Goal: Task Accomplishment & Management: Use online tool/utility

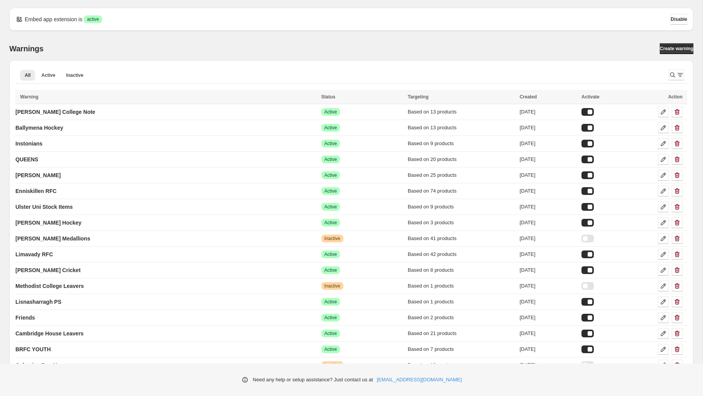
click at [189, 50] on div "Warnings Create warning" at bounding box center [351, 48] width 684 height 11
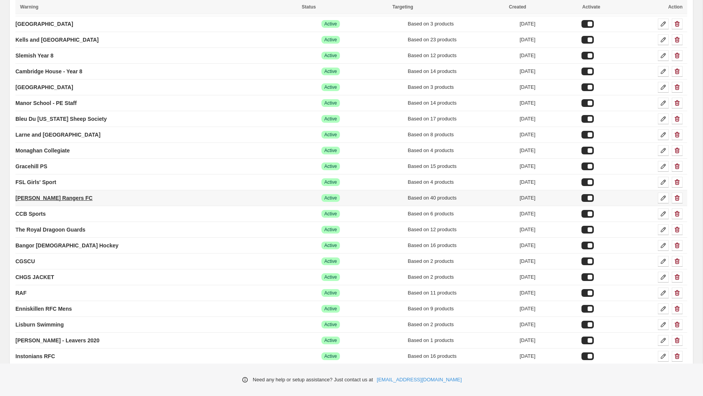
click at [52, 194] on p "[PERSON_NAME] Rangers FC" at bounding box center [53, 198] width 77 height 8
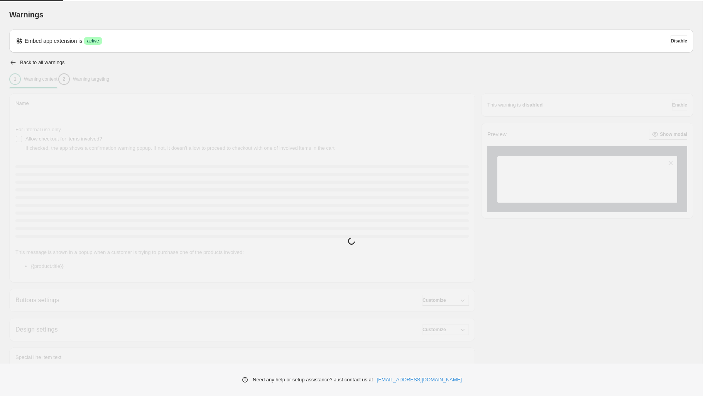
type input "**********"
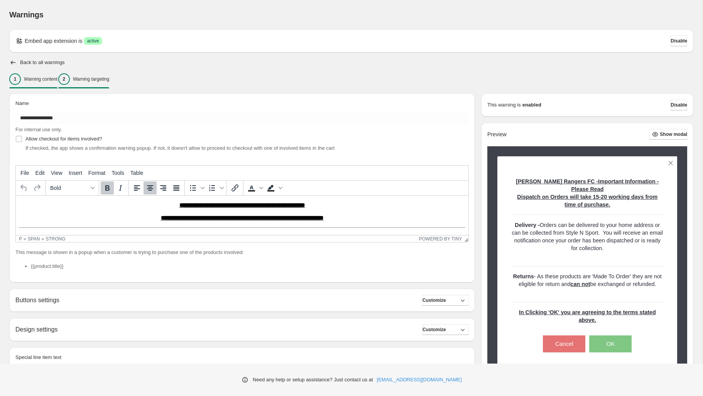
click at [104, 76] on div "2 Warning targeting" at bounding box center [83, 79] width 51 height 12
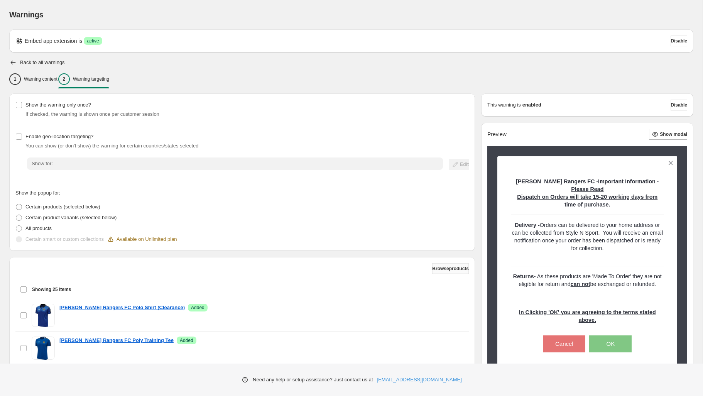
click at [451, 273] on button "Browse products" at bounding box center [450, 268] width 37 height 11
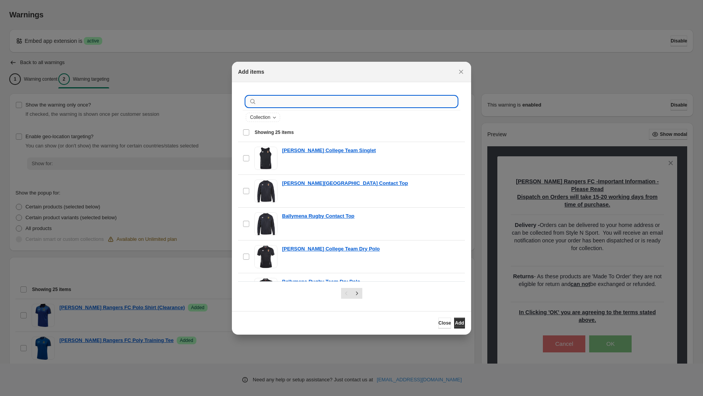
click at [268, 99] on input ":rch:" at bounding box center [357, 101] width 199 height 11
type input "**********"
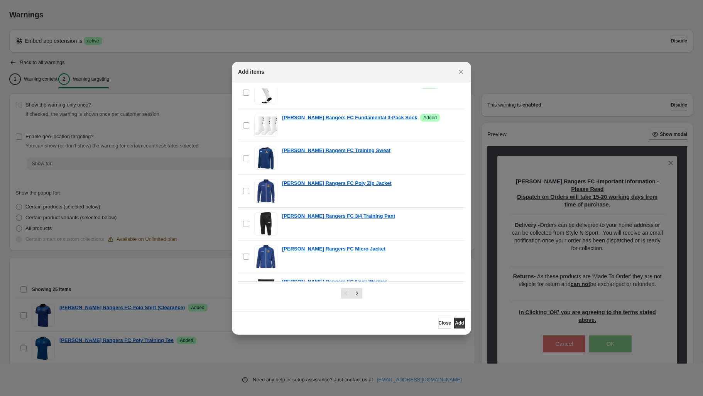
scroll to position [680, 0]
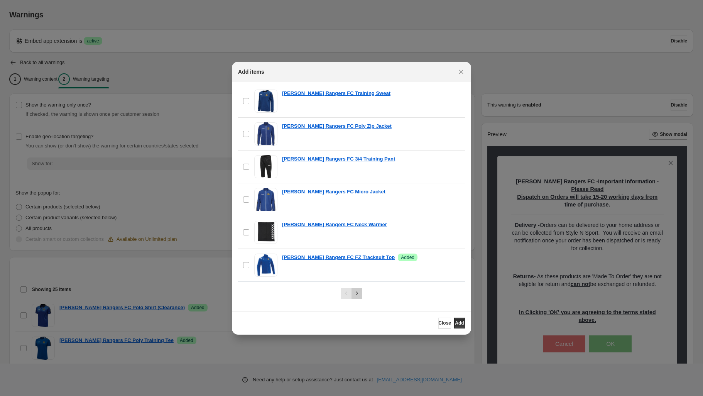
click at [357, 291] on icon "Next" at bounding box center [357, 293] width 8 height 8
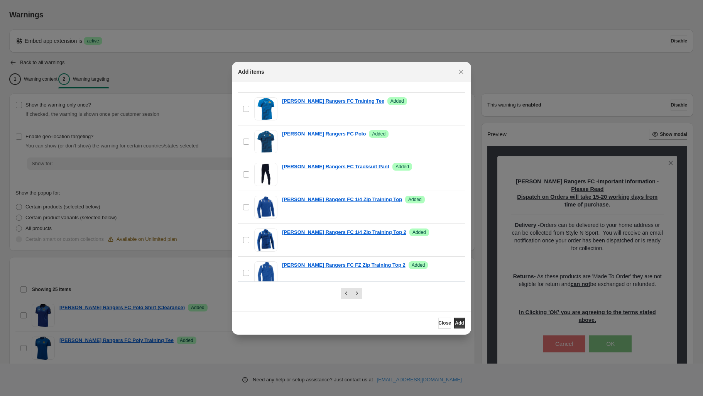
scroll to position [0, 0]
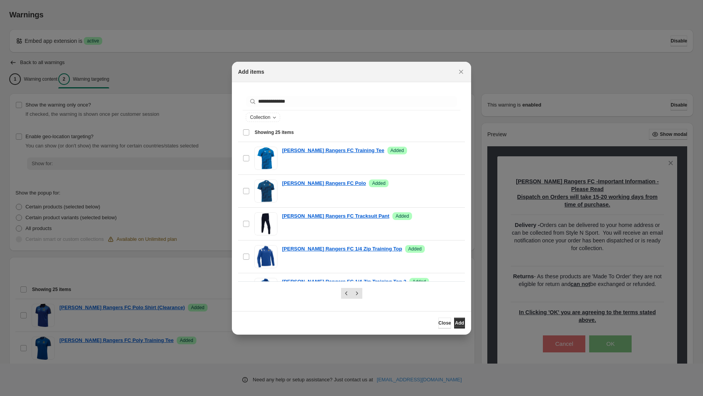
click at [244, 130] on div "Select all 25 items Showing 25 items" at bounding box center [351, 132] width 217 height 19
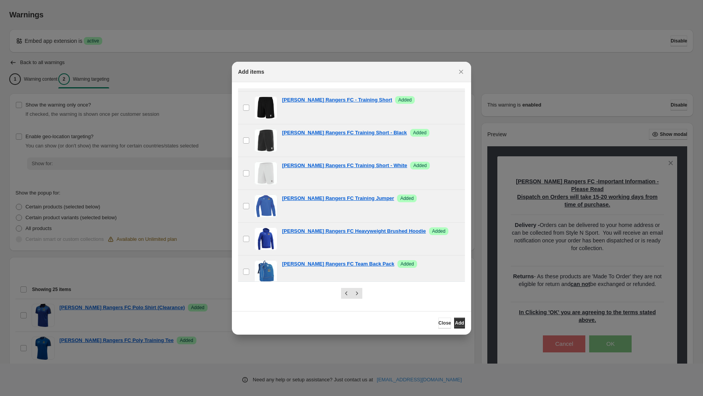
scroll to position [680, 0]
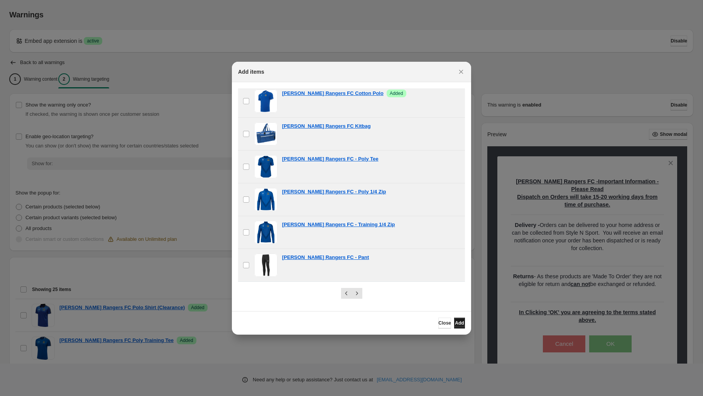
click at [455, 323] on span "Add" at bounding box center [459, 323] width 9 height 6
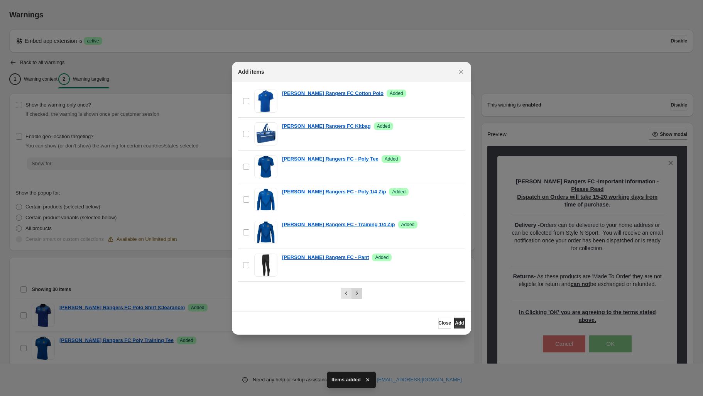
click at [357, 293] on icon "Next" at bounding box center [357, 293] width 8 height 8
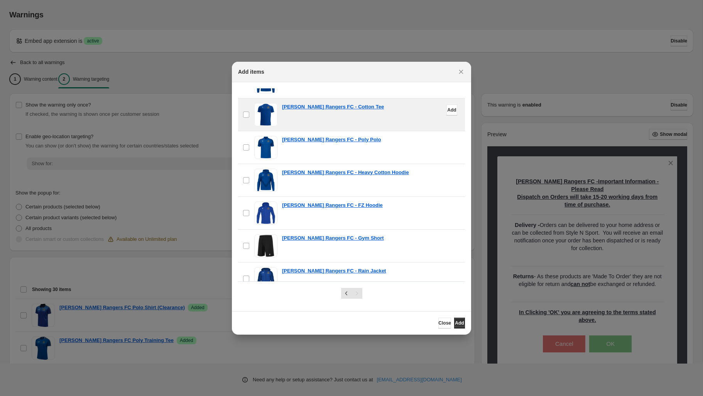
scroll to position [0, 0]
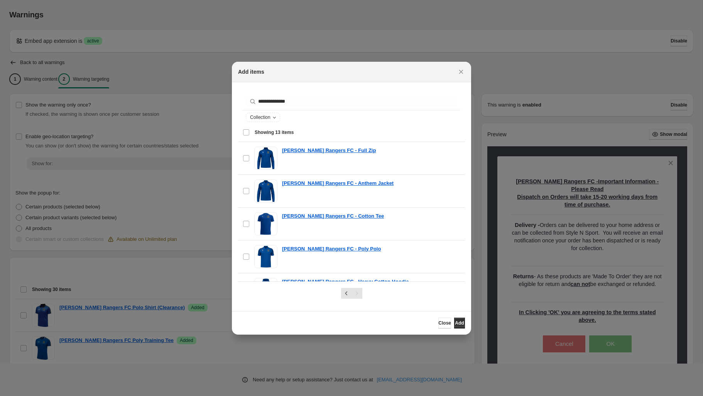
click at [243, 132] on div "Select all 13 items Showing 13 items" at bounding box center [351, 132] width 217 height 19
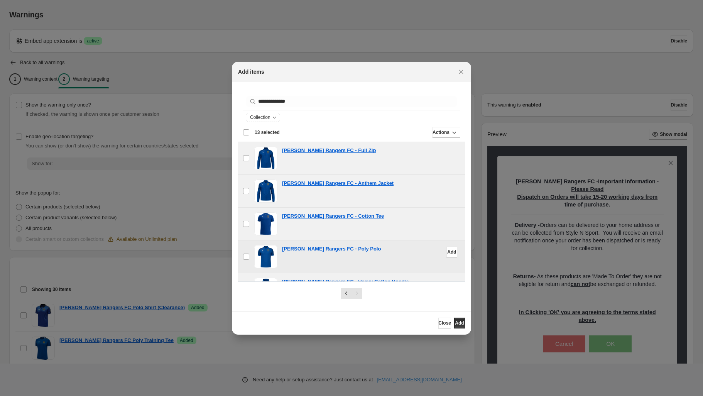
scroll to position [2, 0]
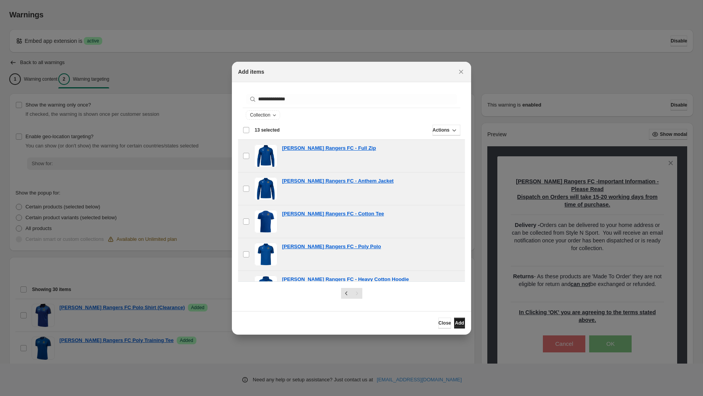
click at [459, 324] on span "Add" at bounding box center [459, 323] width 9 height 6
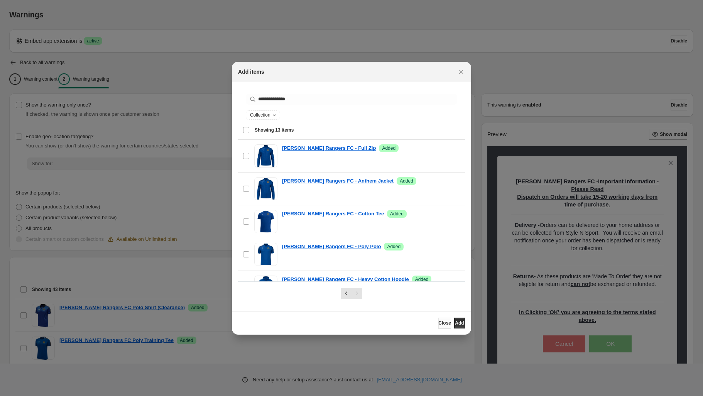
click at [438, 321] on span "Close" at bounding box center [444, 323] width 13 height 6
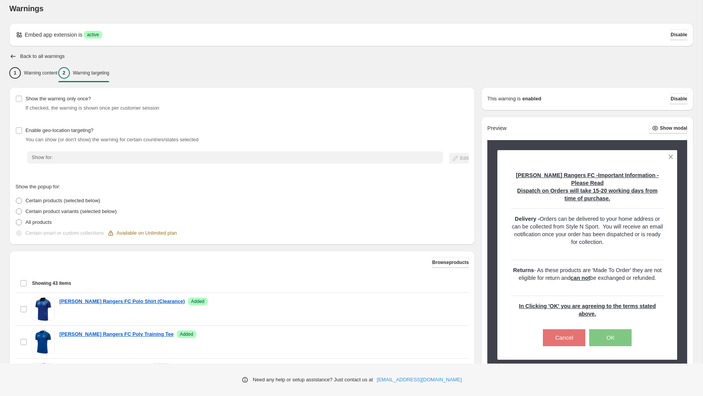
scroll to position [0, 0]
